Goal: Book appointment/travel/reservation

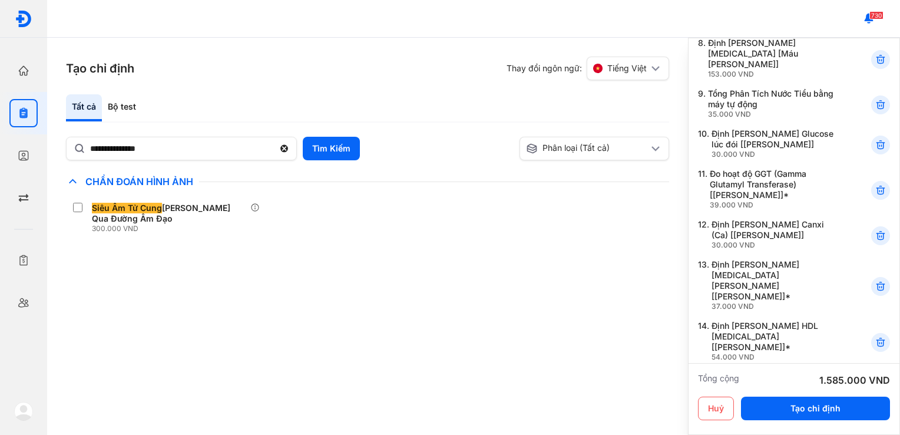
scroll to position [423, 0]
click at [871, 225] on div at bounding box center [880, 234] width 19 height 19
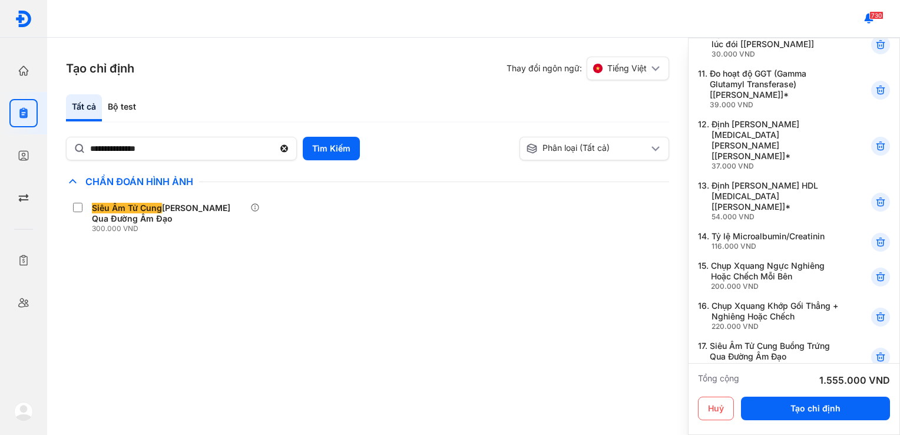
scroll to position [523, 0]
click at [875, 270] on icon at bounding box center [881, 276] width 12 height 12
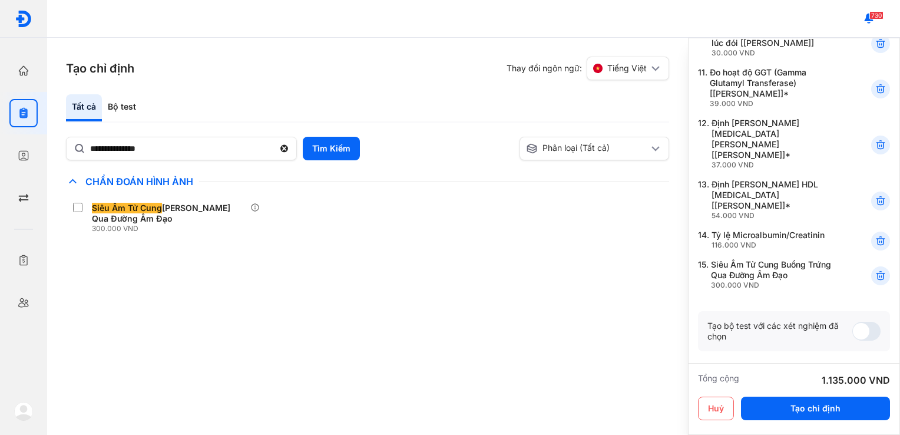
click at [875, 270] on icon at bounding box center [881, 276] width 12 height 12
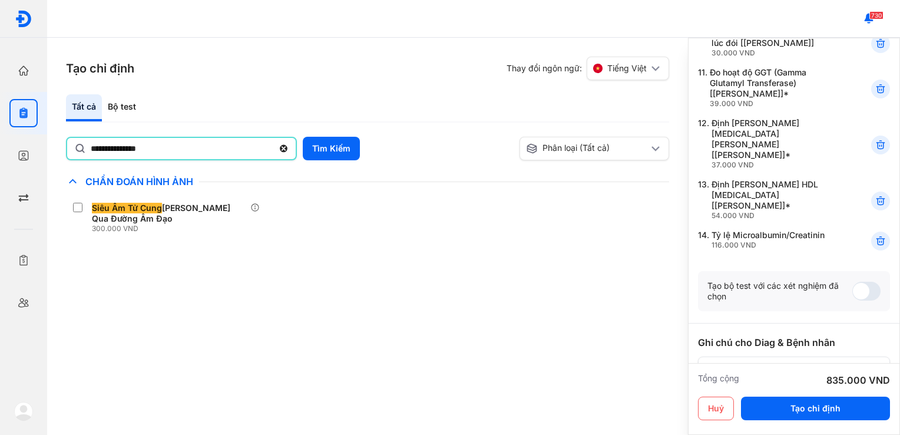
drag, startPoint x: 182, startPoint y: 151, endPoint x: 64, endPoint y: 152, distance: 118.4
click at [64, 152] on div "**********" at bounding box center [367, 236] width 641 height 397
type input "**********"
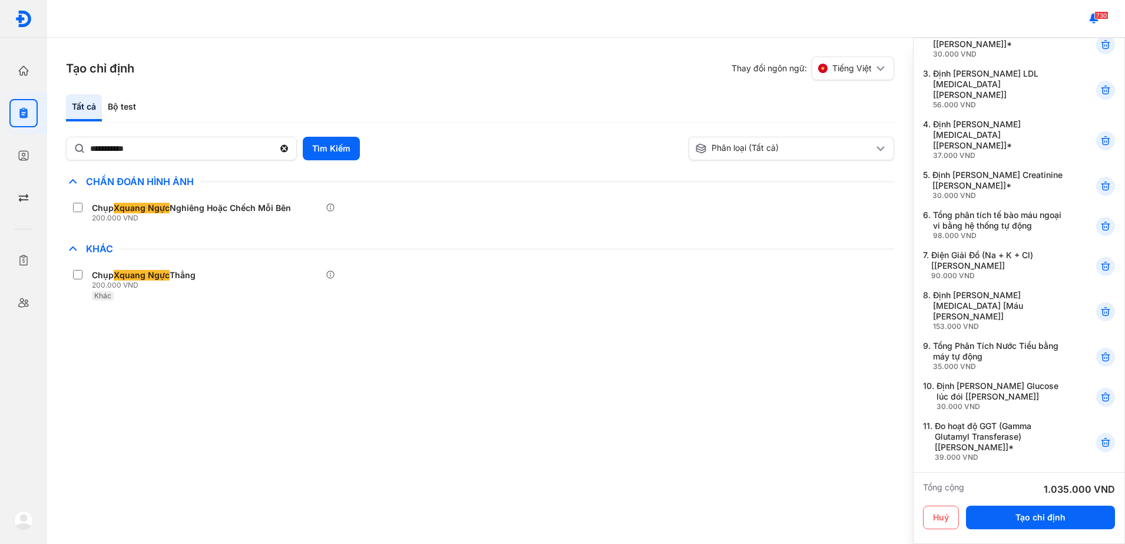
scroll to position [346, 0]
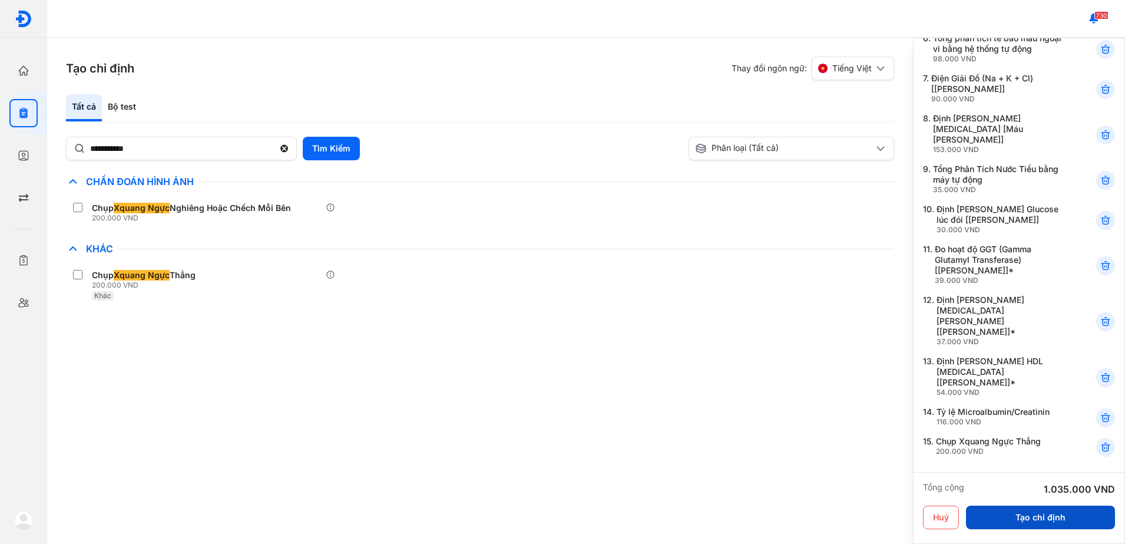
click at [900, 434] on button "Tạo chỉ định" at bounding box center [1040, 517] width 149 height 24
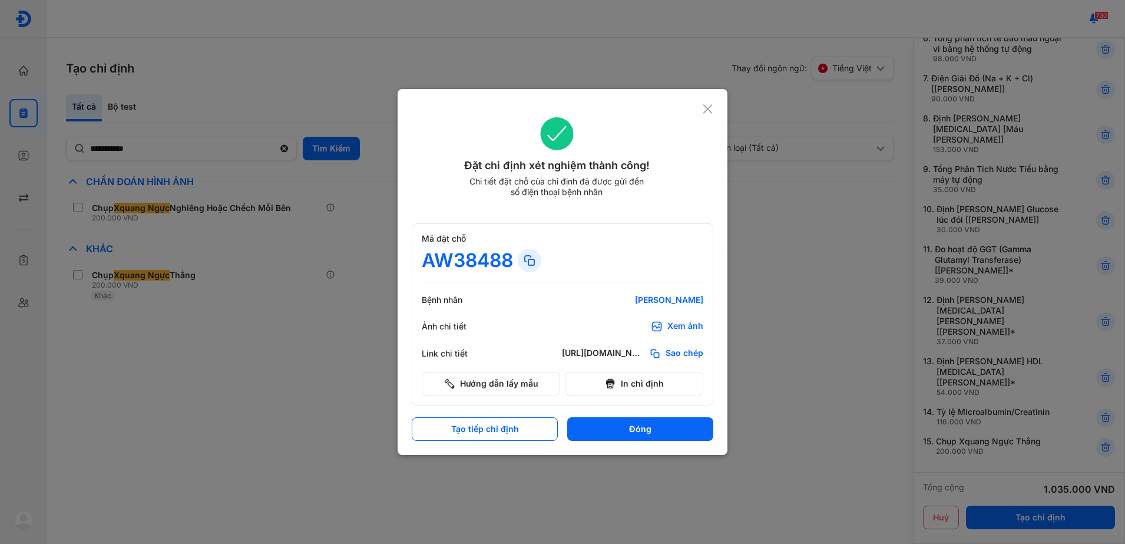
click at [675, 325] on div "Xem ảnh" at bounding box center [685, 326] width 36 height 12
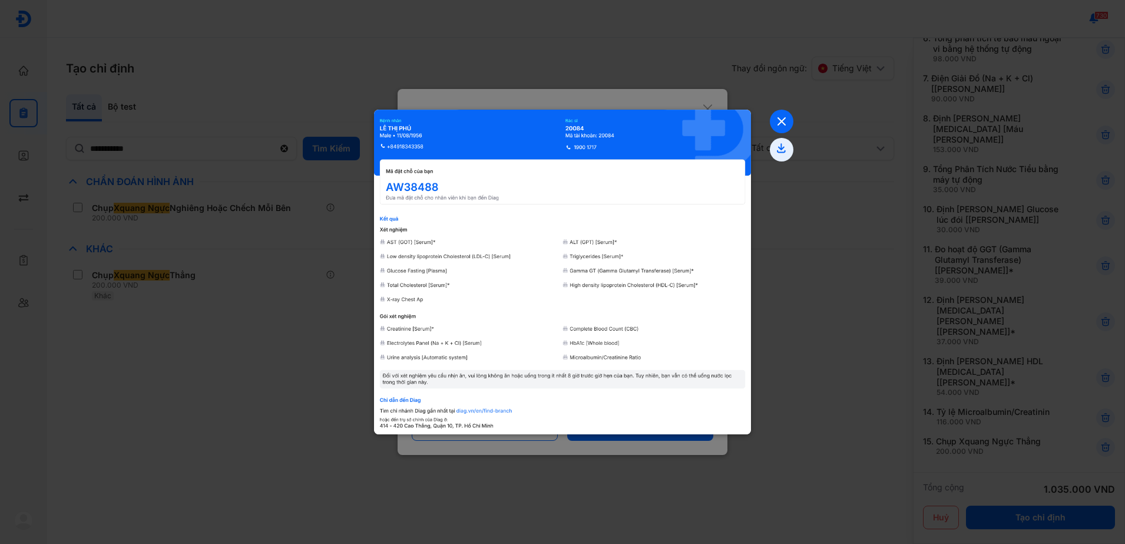
click at [782, 125] on icon at bounding box center [782, 122] width 24 height 24
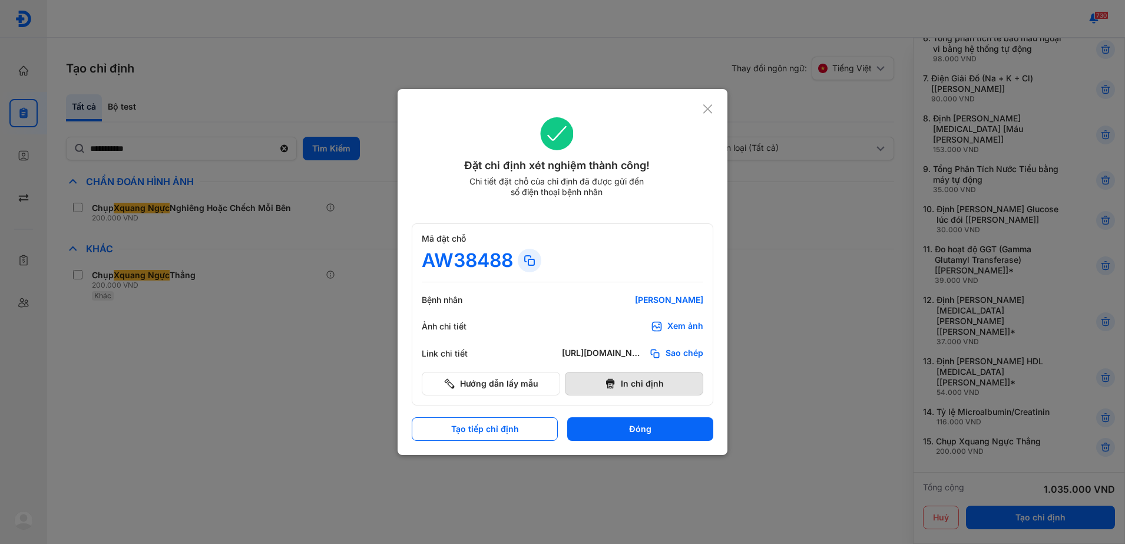
click at [650, 384] on button "In chỉ định" at bounding box center [634, 384] width 138 height 24
click at [712, 106] on icon at bounding box center [707, 109] width 11 height 12
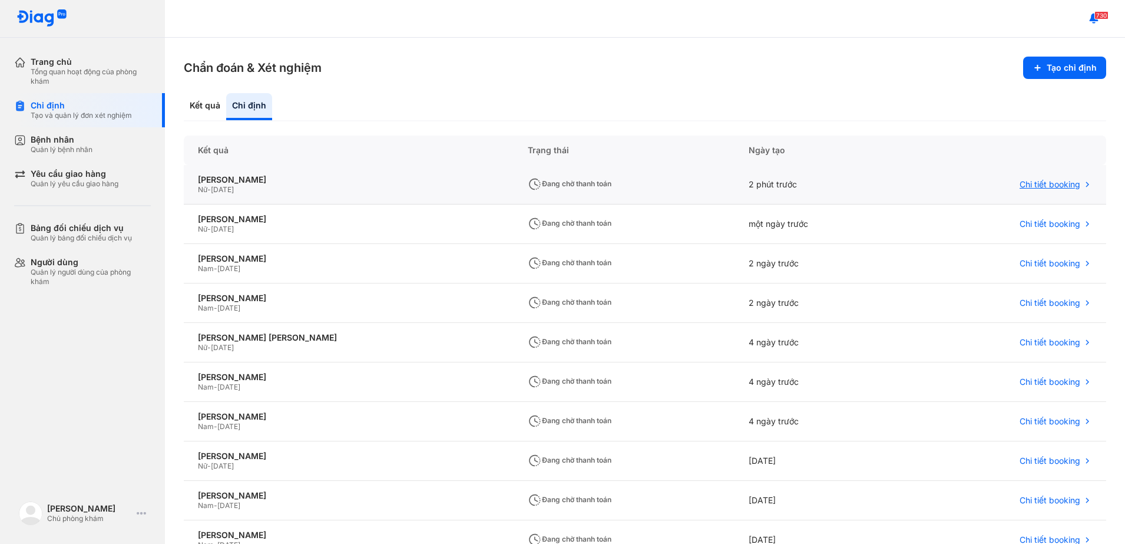
click at [900, 190] on div "Chi tiết booking" at bounding box center [1007, 184] width 199 height 39
